Goal: Transaction & Acquisition: Subscribe to service/newsletter

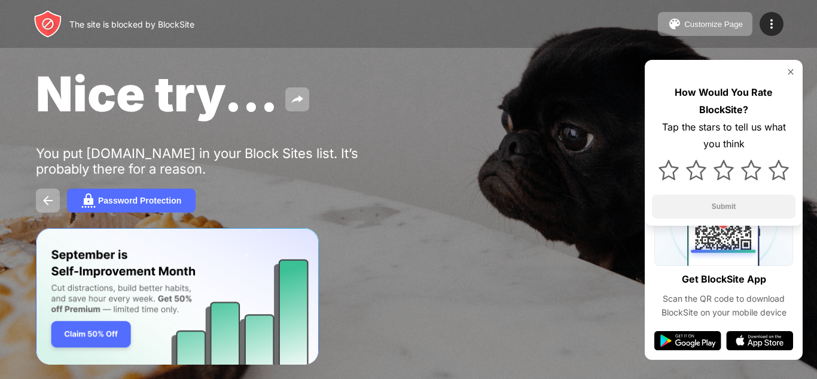
click at [817, 90] on div "Nice try... You put [DOMAIN_NAME] in your Block Sites list. It’s probably there…" at bounding box center [408, 138] width 817 height 277
click at [151, 199] on div "Password Protection" at bounding box center [139, 201] width 83 height 10
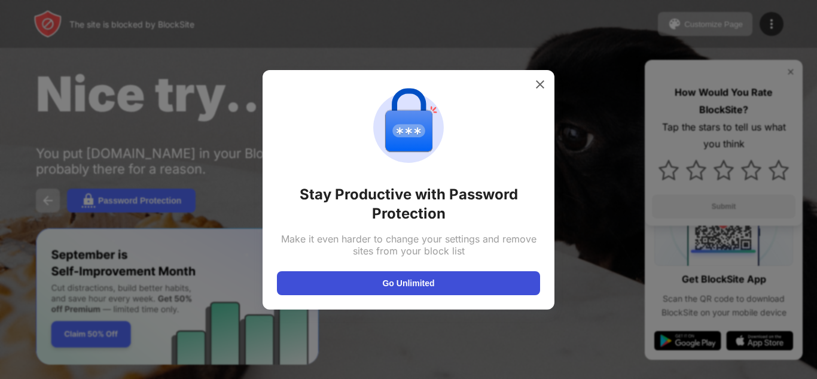
click at [360, 278] on button "Go Unlimited" at bounding box center [408, 283] width 263 height 24
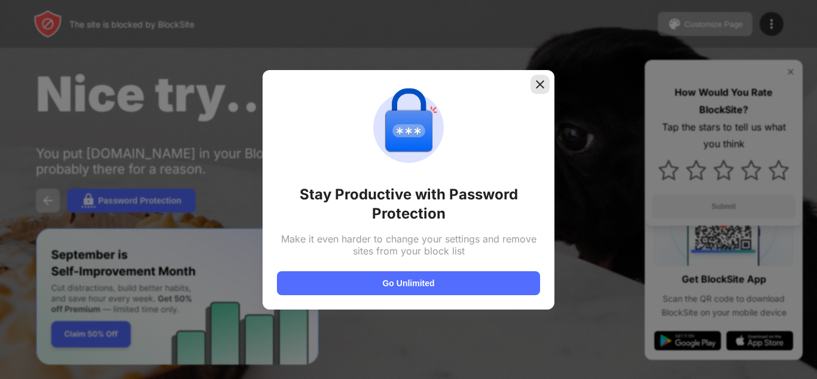
click at [546, 87] on div at bounding box center [540, 84] width 19 height 19
